Goal: Information Seeking & Learning: Learn about a topic

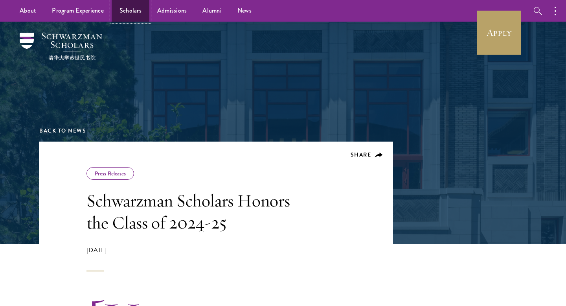
click at [136, 11] on link "Scholars" at bounding box center [131, 11] width 38 height 22
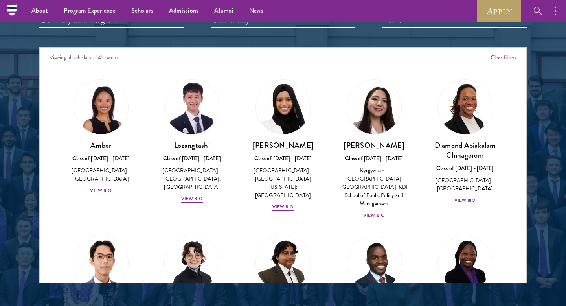
scroll to position [994, 0]
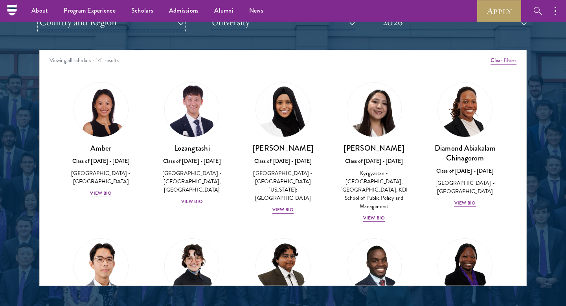
click at [164, 27] on button "Country and Region" at bounding box center [111, 22] width 144 height 16
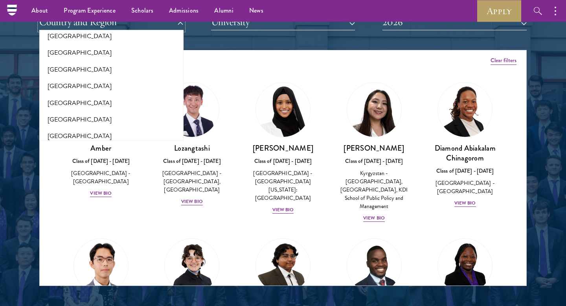
scroll to position [1362, 0]
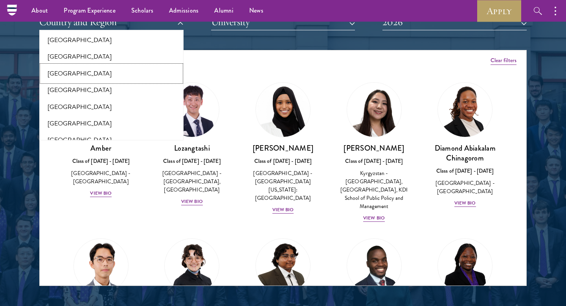
click at [131, 65] on button "South Korea" at bounding box center [112, 73] width 140 height 17
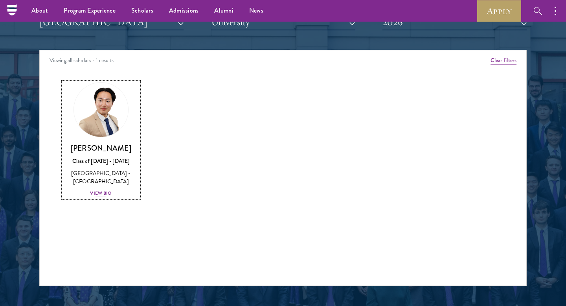
click at [105, 194] on div "View Bio" at bounding box center [101, 193] width 22 height 7
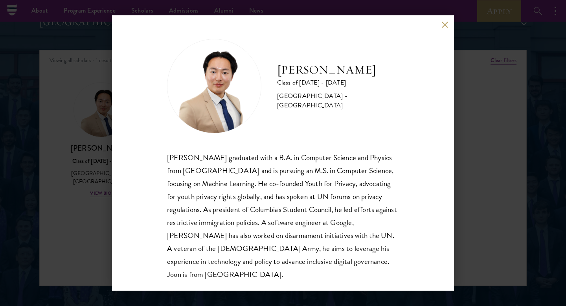
scroll to position [1, 0]
drag, startPoint x: 169, startPoint y: 157, endPoint x: 215, endPoint y: 154, distance: 46.1
click at [216, 154] on div "Beom Joon Baek graduated with a B.A. in Computer Science and Physics from Colum…" at bounding box center [283, 215] width 232 height 130
copy div "Beom Joon Baek"
click at [92, 195] on div "Joon Baek Class of 2025 - 2026 South Korea - Columbia University Beom Joon Baek…" at bounding box center [283, 153] width 566 height 306
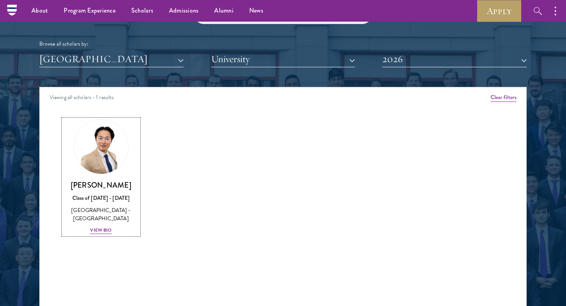
scroll to position [918, 0]
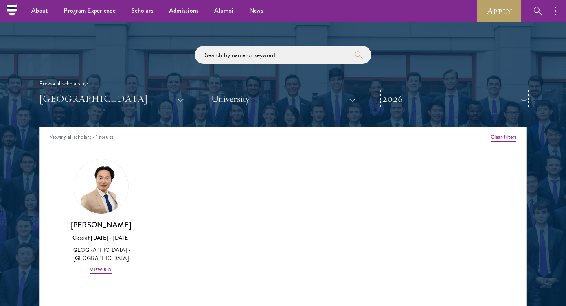
drag, startPoint x: 383, startPoint y: 97, endPoint x: 395, endPoint y: 102, distance: 13.1
click at [383, 97] on button "2026" at bounding box center [455, 99] width 144 height 16
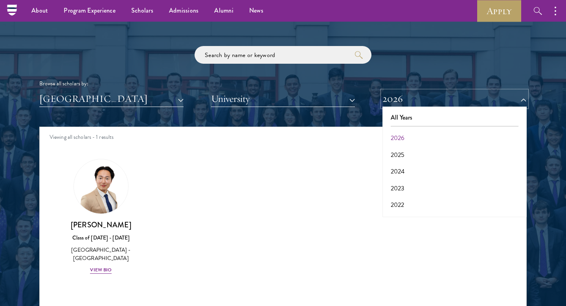
click at [395, 102] on button "2026" at bounding box center [455, 99] width 144 height 16
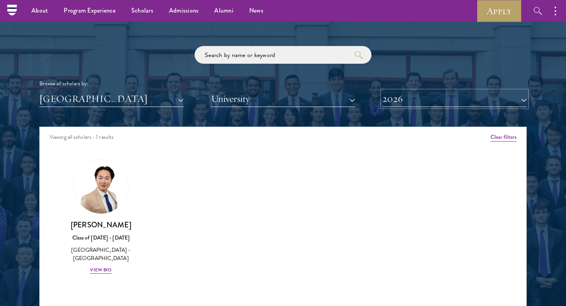
click at [404, 98] on button "2026" at bounding box center [455, 99] width 144 height 16
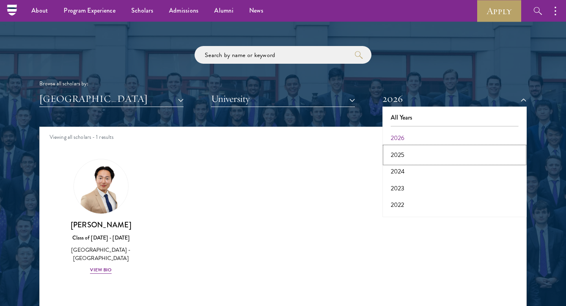
click at [402, 152] on button "2025" at bounding box center [455, 155] width 140 height 17
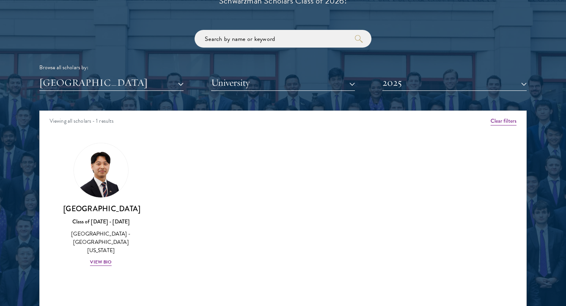
scroll to position [934, 0]
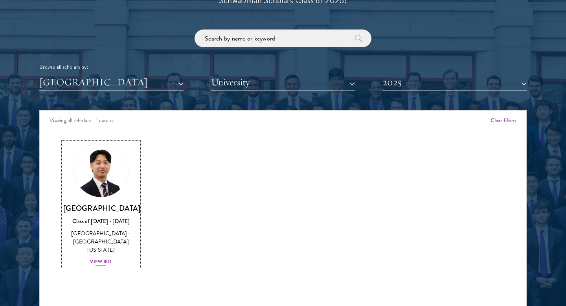
click at [97, 258] on div "View Bio" at bounding box center [101, 261] width 22 height 7
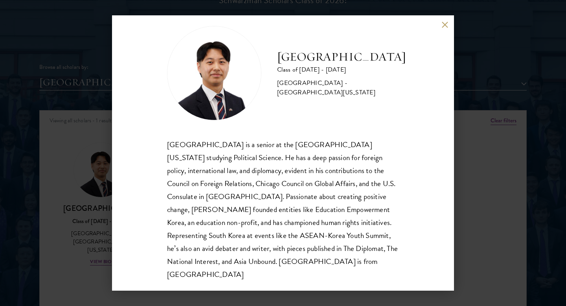
scroll to position [14, 0]
click at [470, 160] on div "Jinwan Park Class of 2024 - 2025 South Korea - University of Wisconsin-Madison …" at bounding box center [283, 153] width 566 height 306
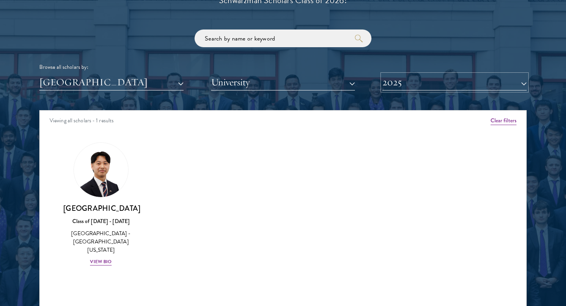
click at [434, 79] on button "2025" at bounding box center [455, 82] width 144 height 16
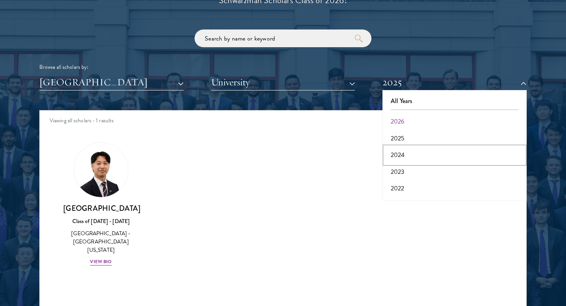
click at [412, 157] on button "2024" at bounding box center [455, 155] width 140 height 17
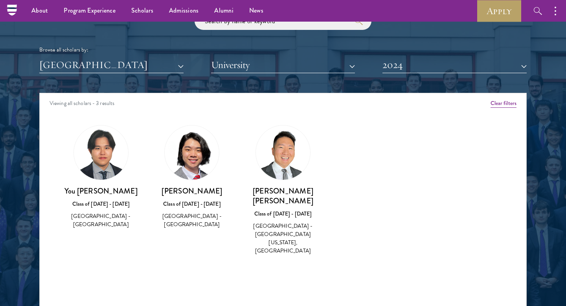
scroll to position [934, 0]
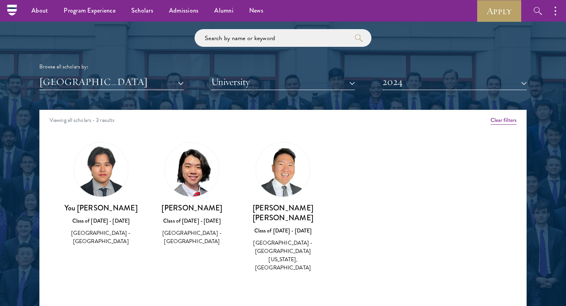
click at [209, 180] on img at bounding box center [192, 169] width 54 height 54
click at [381, 87] on div "South Korea All Countries and Regions Afghanistan Antigua and Barbuda Argentina…" at bounding box center [283, 82] width 488 height 16
click at [394, 85] on button "2024" at bounding box center [455, 82] width 144 height 16
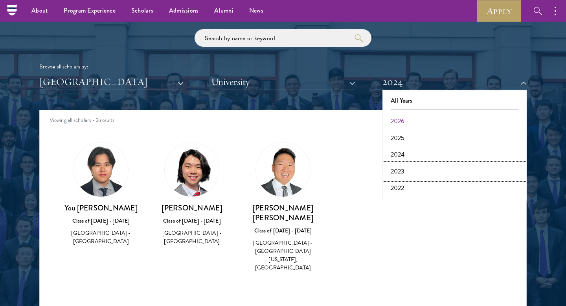
click at [406, 172] on button "2023" at bounding box center [455, 171] width 140 height 17
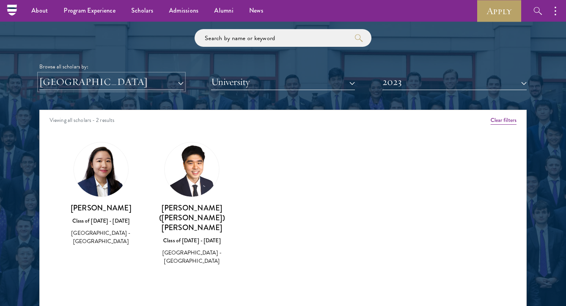
click at [161, 84] on button "South Korea" at bounding box center [111, 82] width 144 height 16
